Goal: Find specific page/section: Find specific page/section

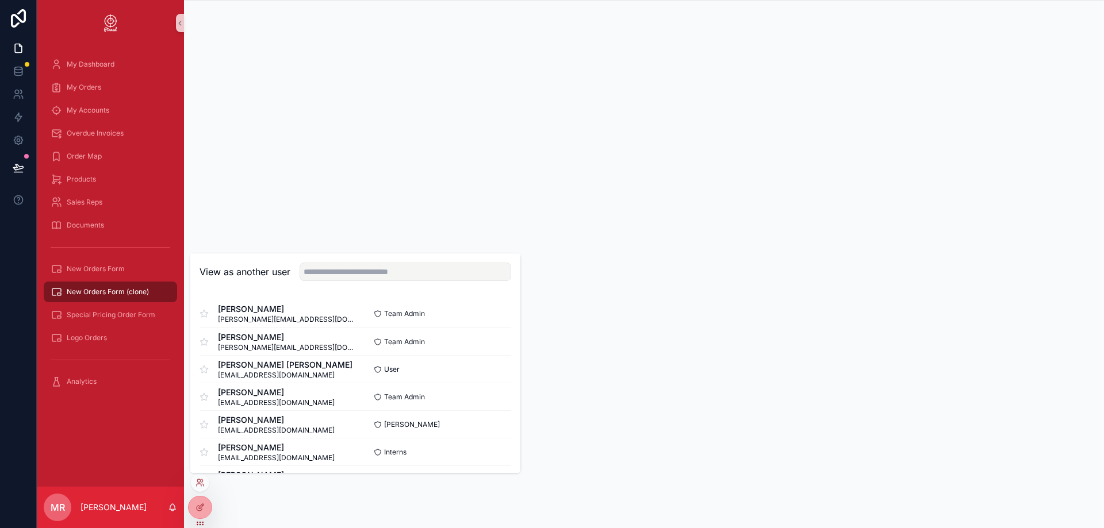
click at [196, 487] on div at bounding box center [200, 483] width 18 height 18
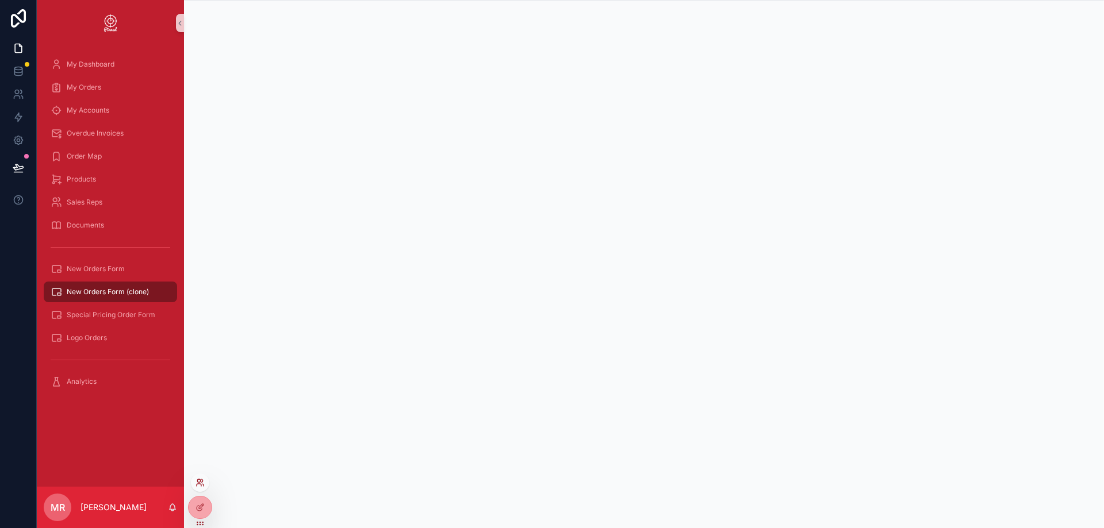
click at [200, 481] on icon at bounding box center [198, 480] width 3 height 3
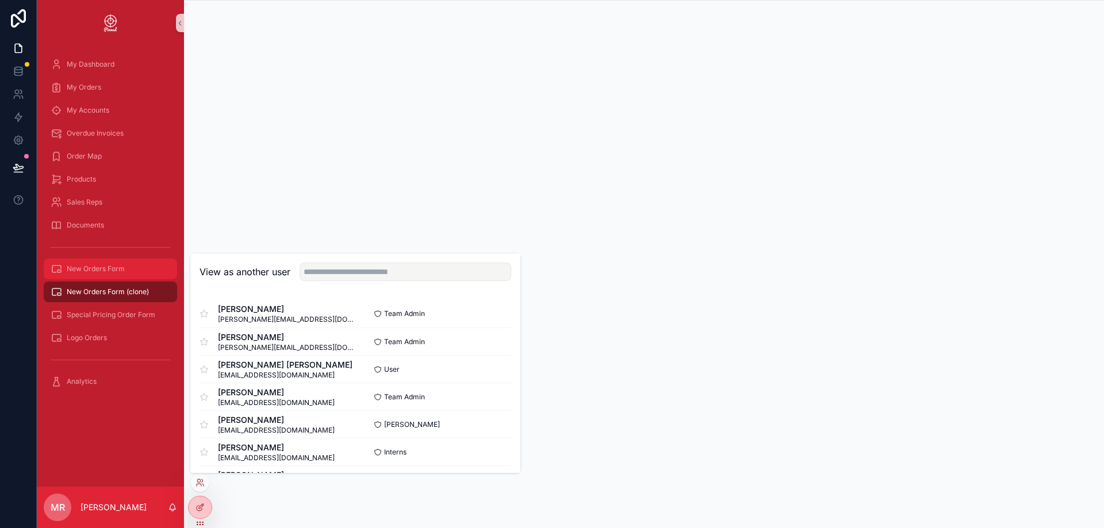
click at [104, 272] on span "New Orders Form" at bounding box center [96, 268] width 58 height 9
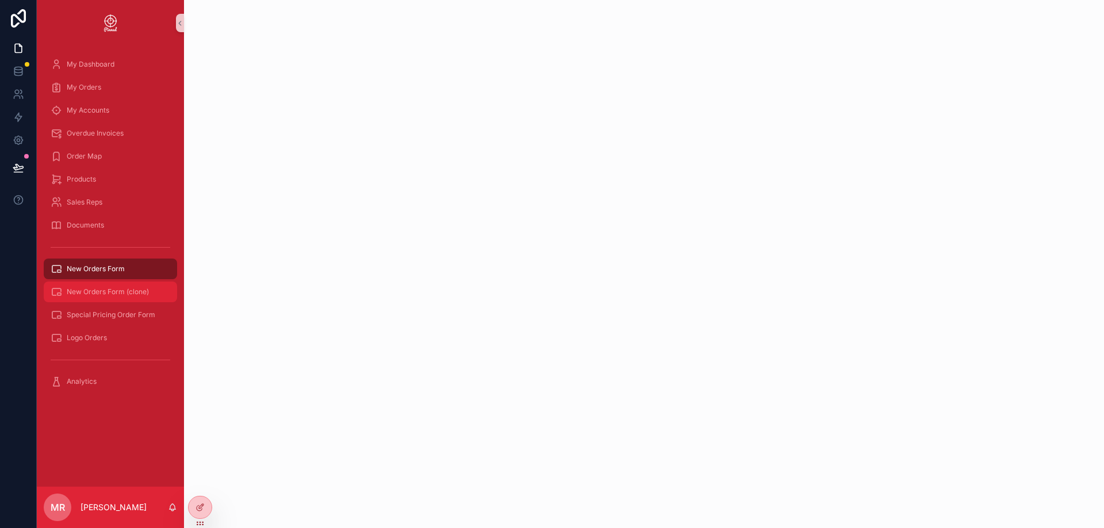
click at [114, 291] on span "New Orders Form (clone)" at bounding box center [108, 291] width 82 height 9
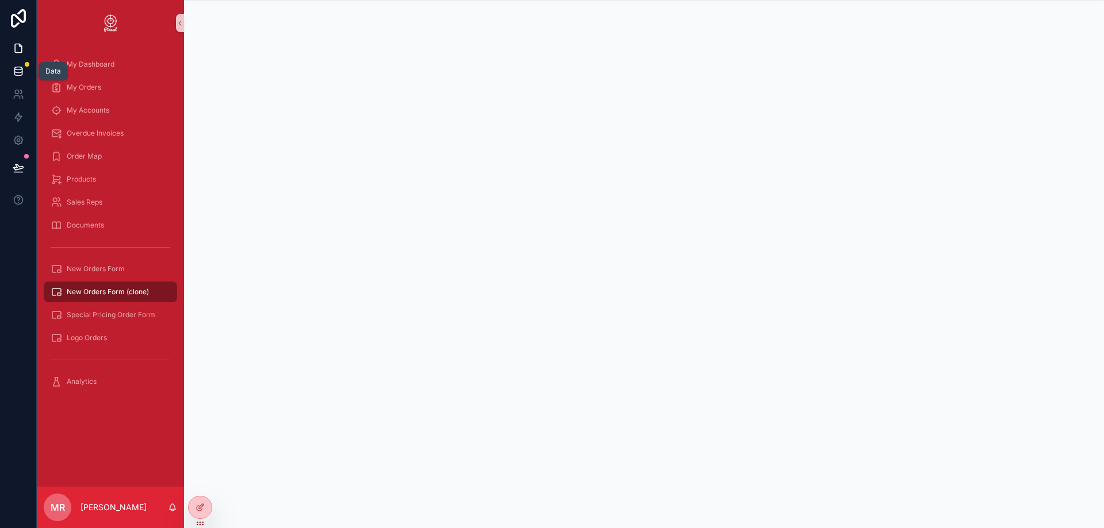
click at [22, 71] on icon at bounding box center [17, 73] width 7 height 5
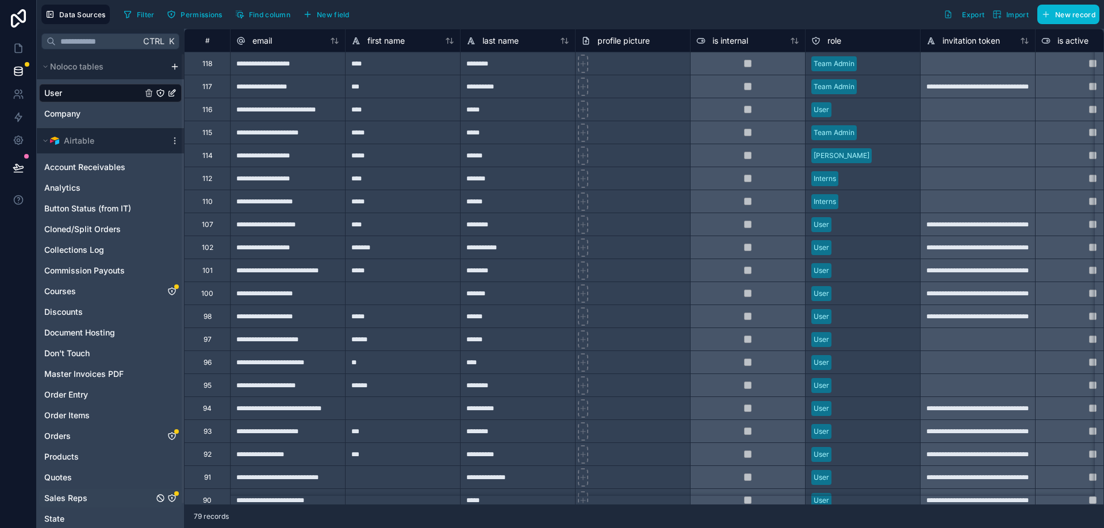
click at [78, 495] on span "Sales Reps" at bounding box center [65, 498] width 43 height 11
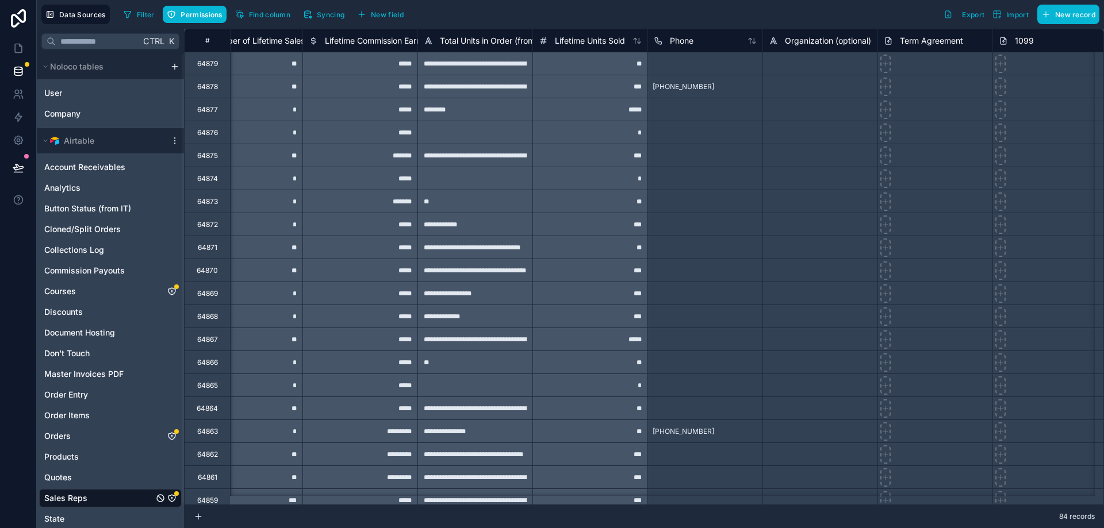
scroll to position [0, 741]
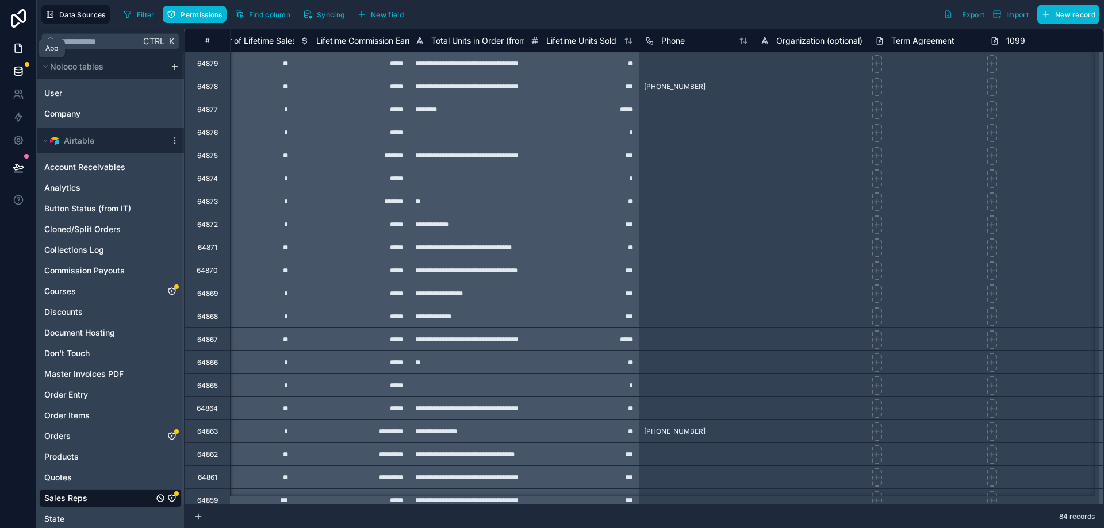
click at [20, 47] on icon at bounding box center [20, 45] width 2 height 2
